Goal: Information Seeking & Learning: Learn about a topic

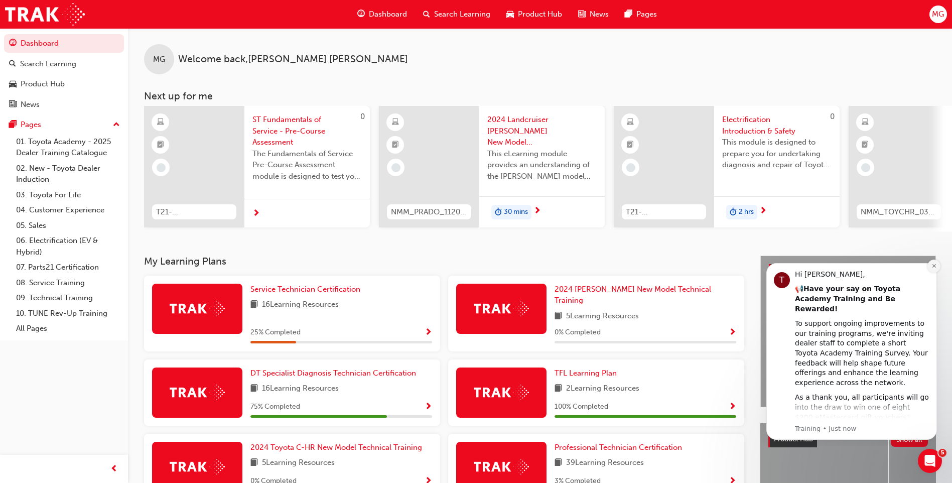
click at [931, 263] on icon "Dismiss notification" at bounding box center [934, 266] width 6 height 6
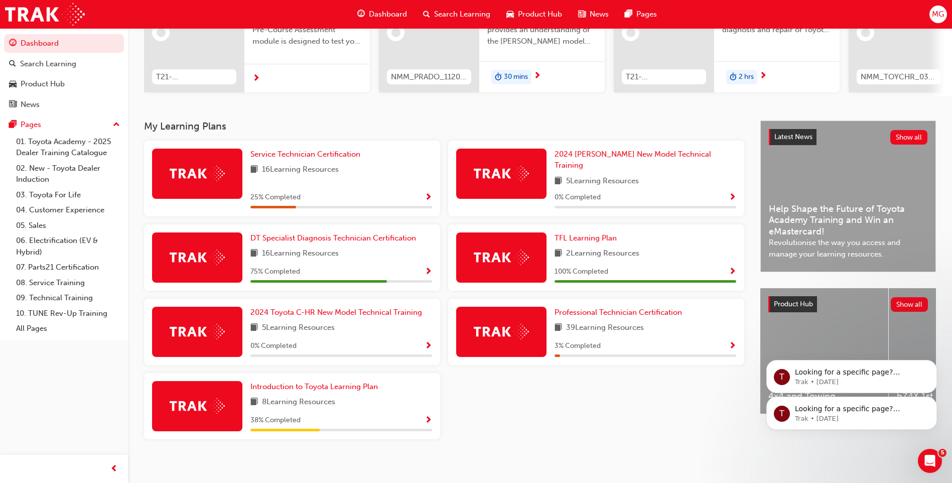
scroll to position [85, 0]
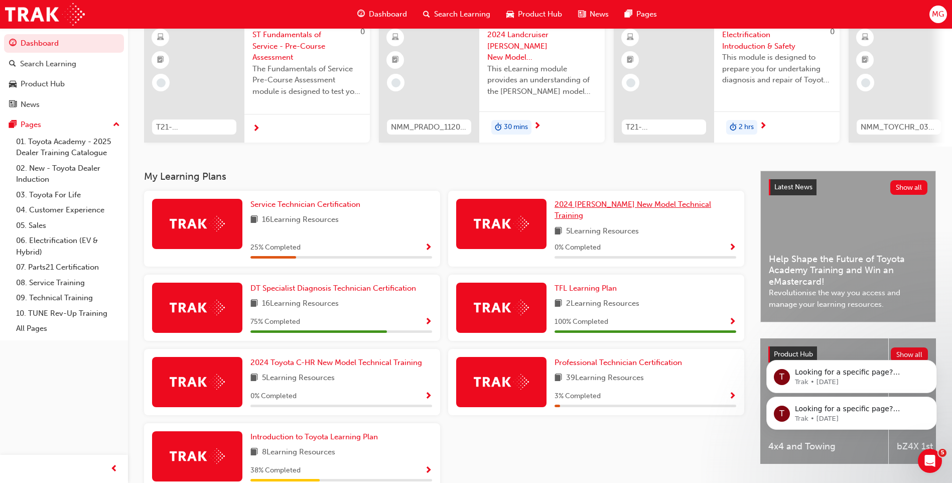
click at [593, 212] on span "2024 [PERSON_NAME] New Model Technical Training" at bounding box center [632, 210] width 157 height 21
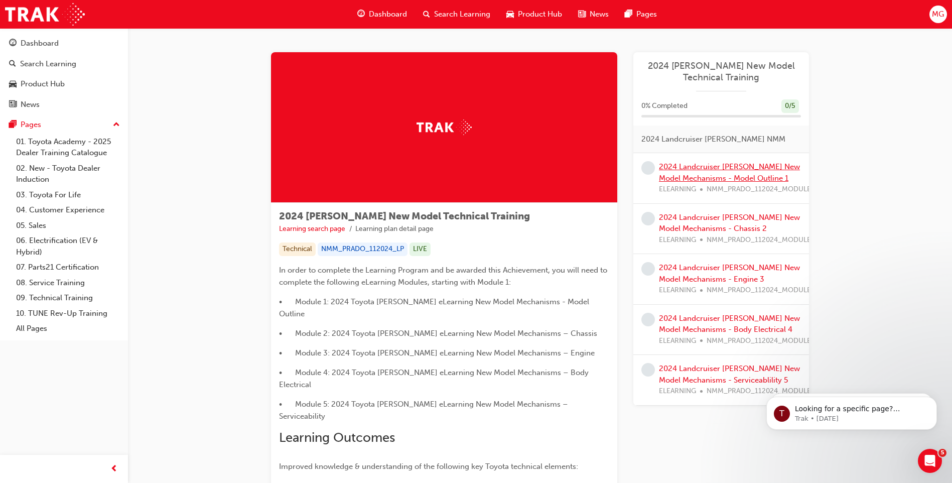
click at [711, 174] on link "2024 Landcruiser [PERSON_NAME] New Model Mechanisms - Model Outline 1" at bounding box center [729, 172] width 141 height 21
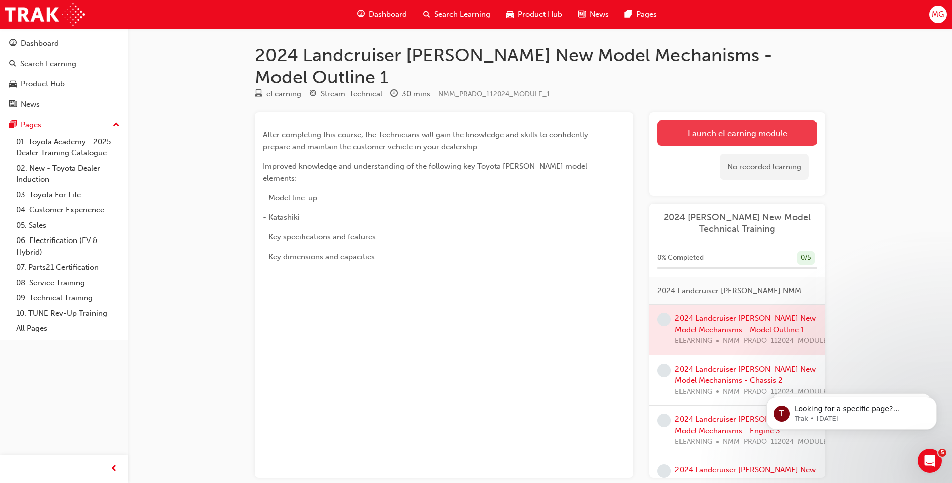
click at [739, 120] on link "Launch eLearning module" at bounding box center [737, 132] width 160 height 25
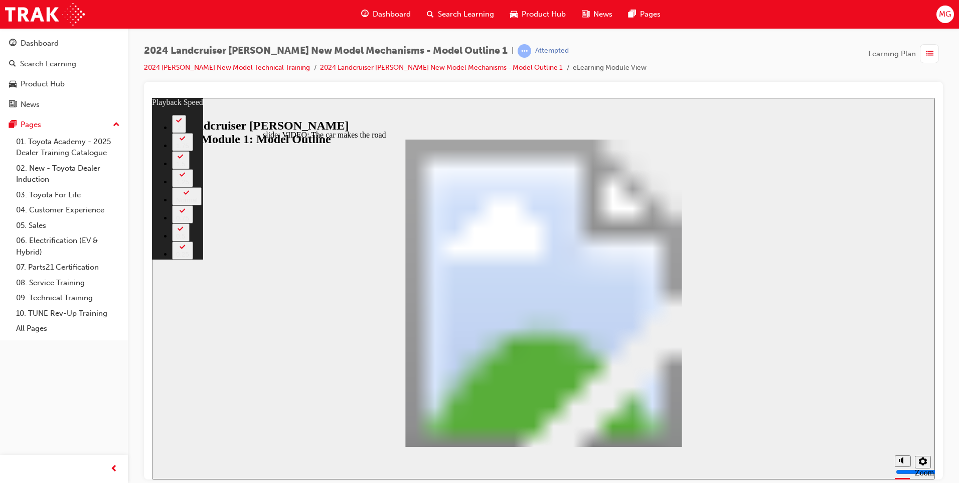
type input "0"
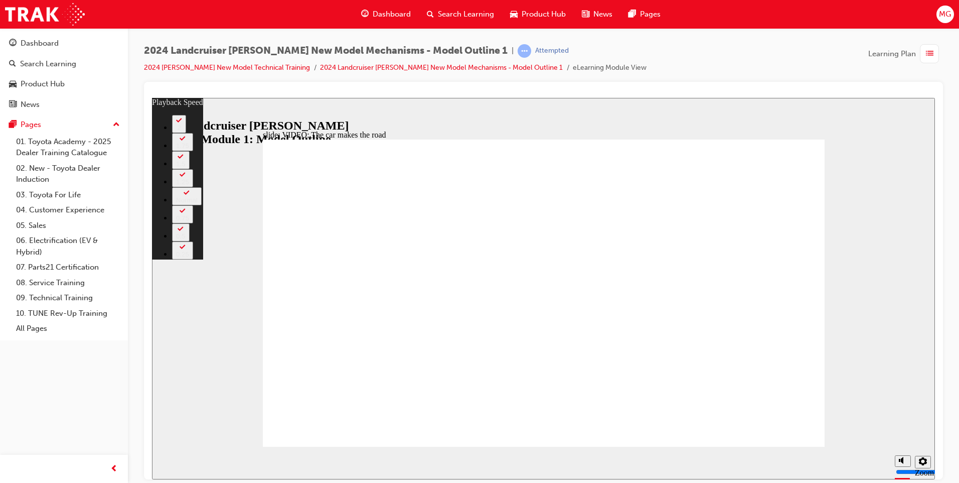
type input "34"
type input "8"
type input "34"
type input "8"
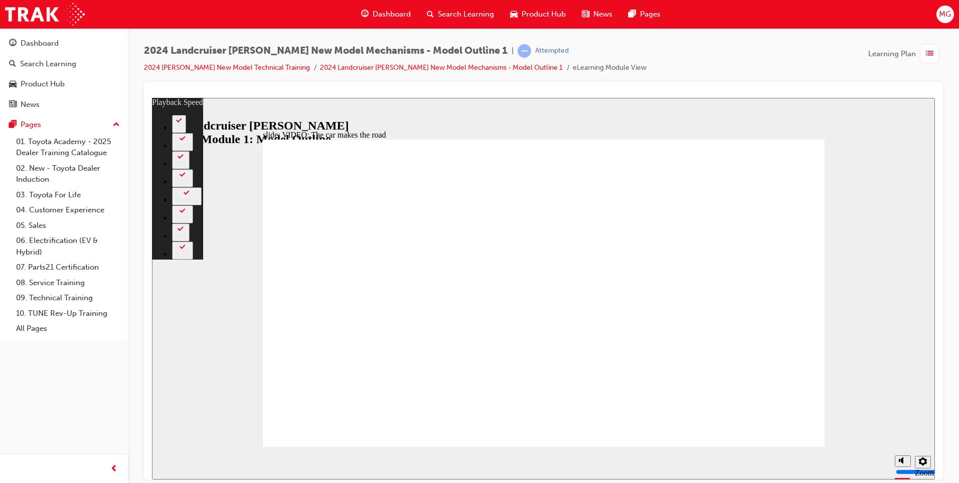
type input "35"
type input "8"
type input "35"
type input "8"
type input "35"
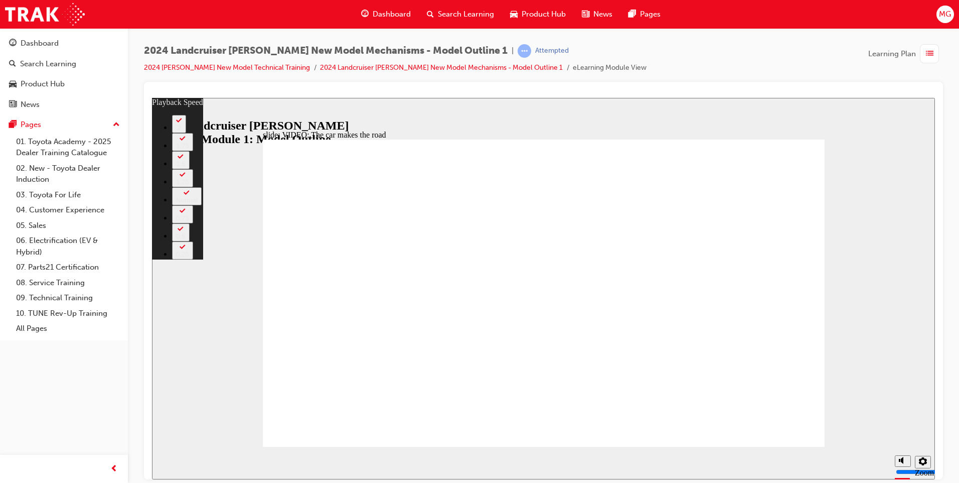
type input "8"
type input "35"
type input "8"
type input "35"
type input "7"
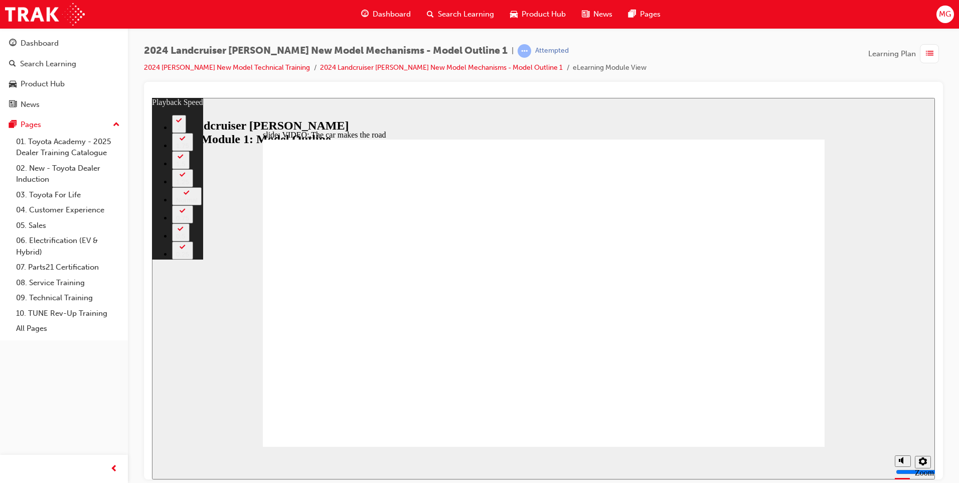
type input "35"
type input "7"
type input "36"
type input "7"
type input "36"
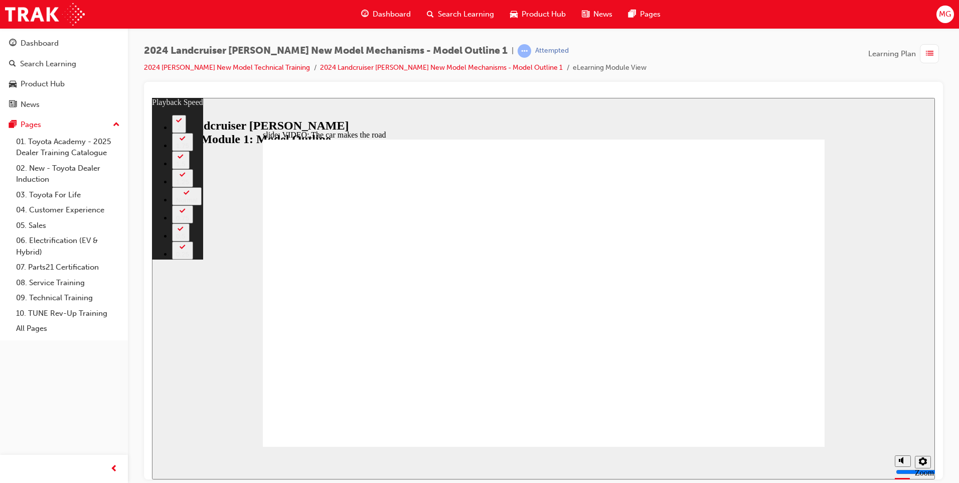
type input "7"
type input "36"
type input "7"
type input "6"
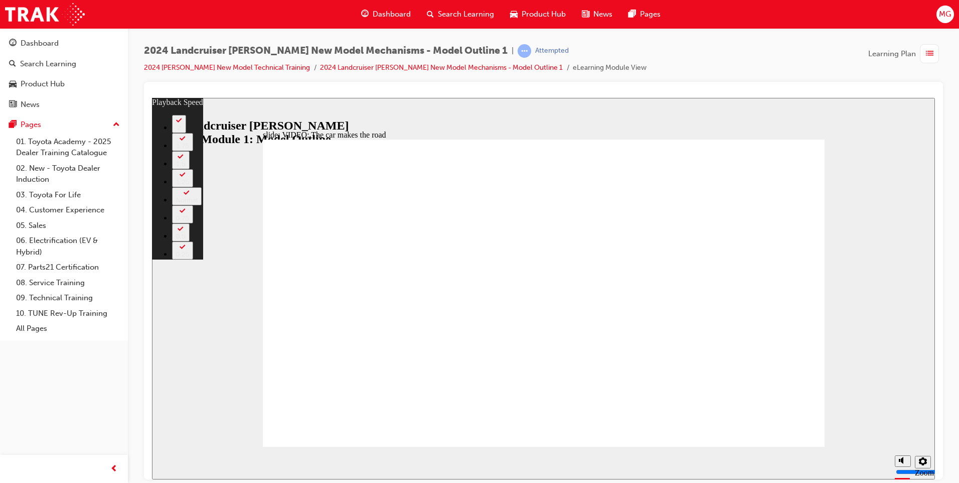
type input "36"
type input "6"
drag, startPoint x: 584, startPoint y: 361, endPoint x: 583, endPoint y: 366, distance: 5.0
type input "86"
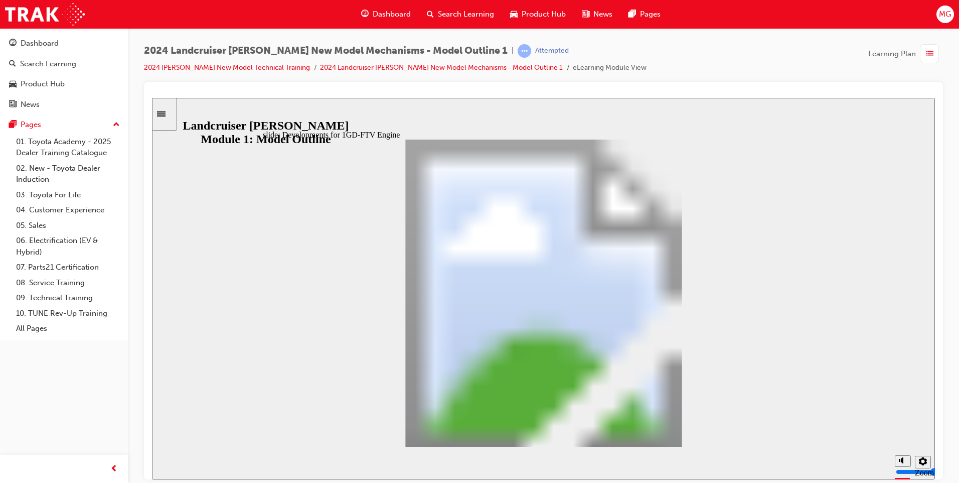
click at [944, 16] on span "MG" at bounding box center [945, 15] width 12 height 12
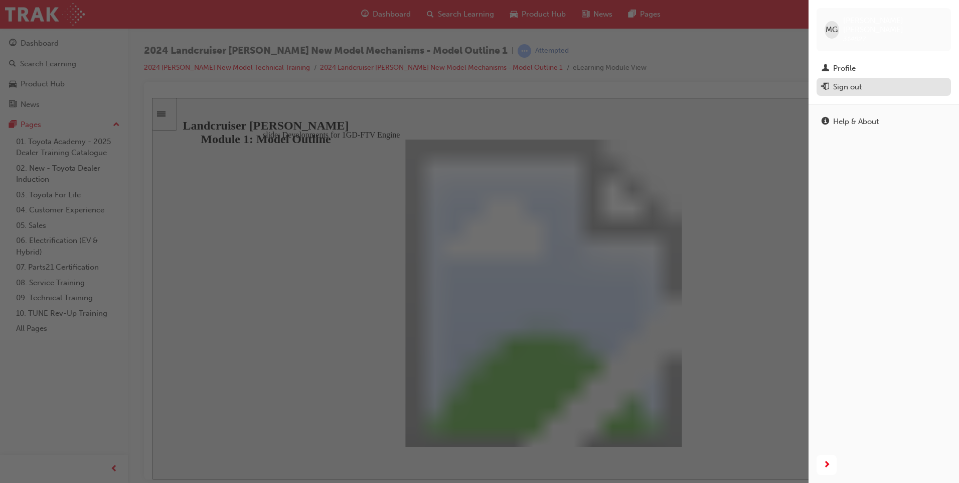
click at [841, 81] on div "Sign out" at bounding box center [847, 87] width 29 height 12
